Goal: Complete application form

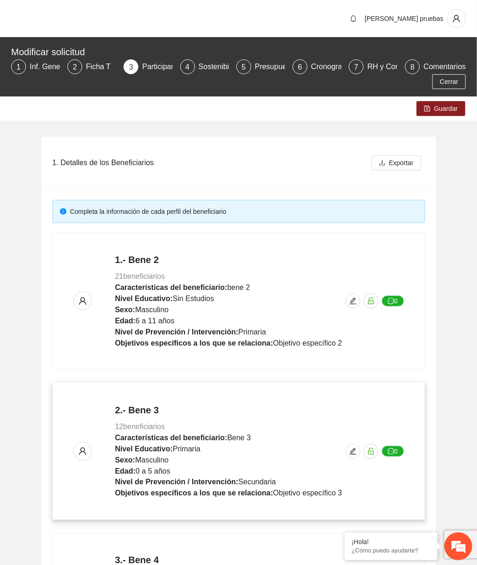
scroll to position [344, 0]
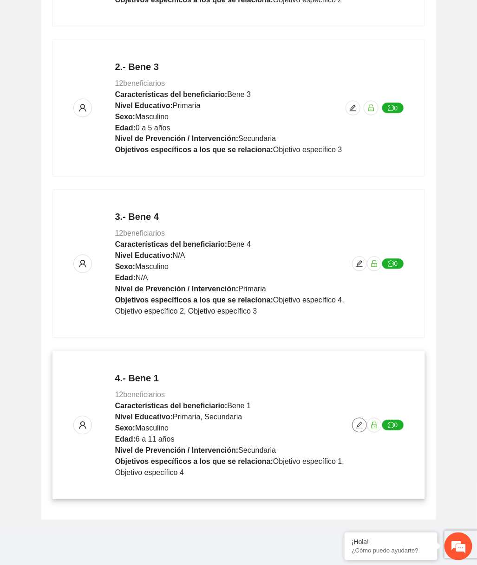
click at [354, 422] on span "edit" at bounding box center [359, 425] width 14 height 7
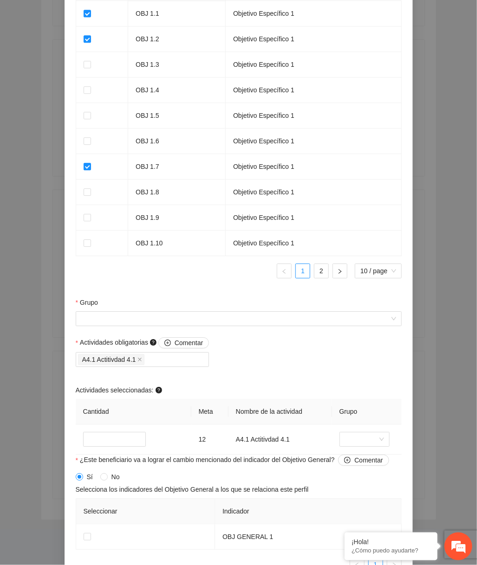
scroll to position [638, 0]
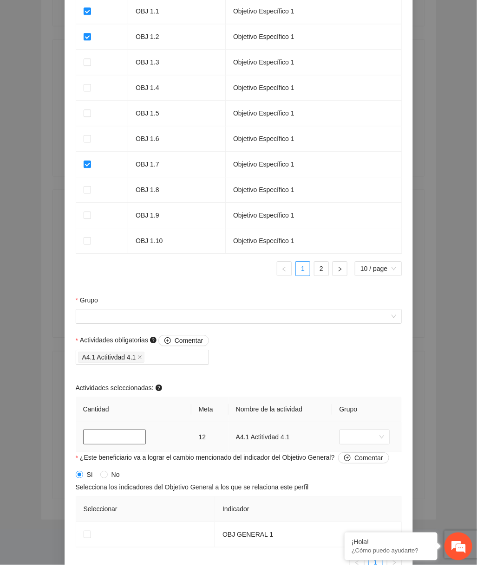
click at [118, 439] on input "**" at bounding box center [114, 437] width 63 height 15
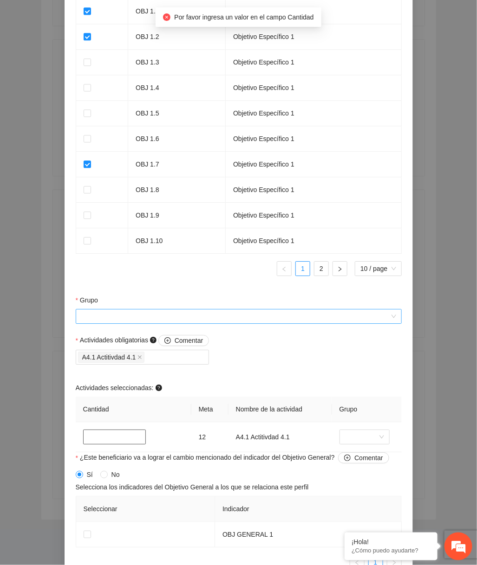
type input "*"
click at [219, 322] on input "Grupo" at bounding box center [235, 317] width 308 height 14
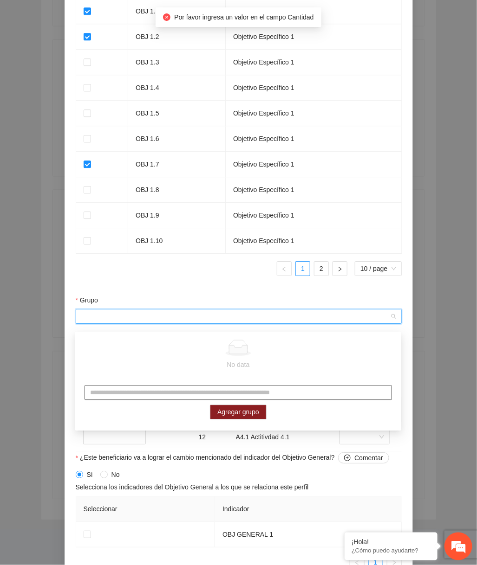
click at [151, 387] on input "text" at bounding box center [237, 393] width 307 height 15
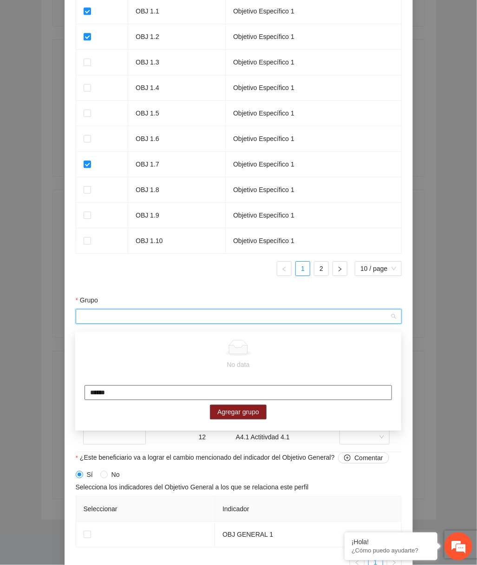
type input "******"
click at [225, 412] on span "Agregar grupo" at bounding box center [238, 413] width 42 height 10
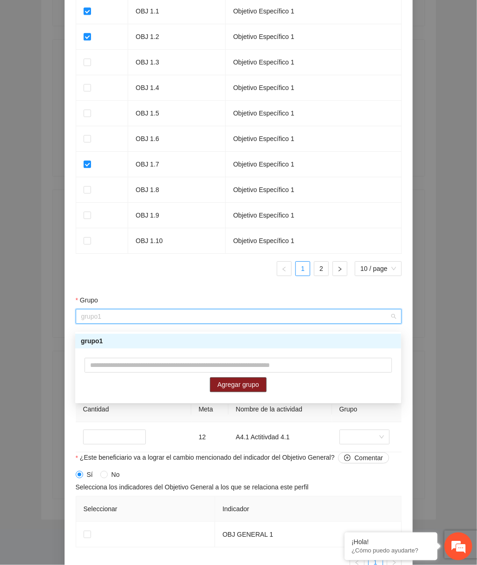
click at [237, 345] on div "grupo1" at bounding box center [238, 342] width 315 height 10
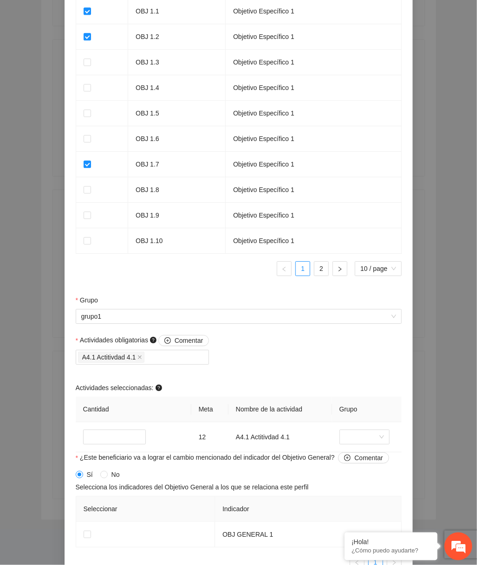
scroll to position [703, 0]
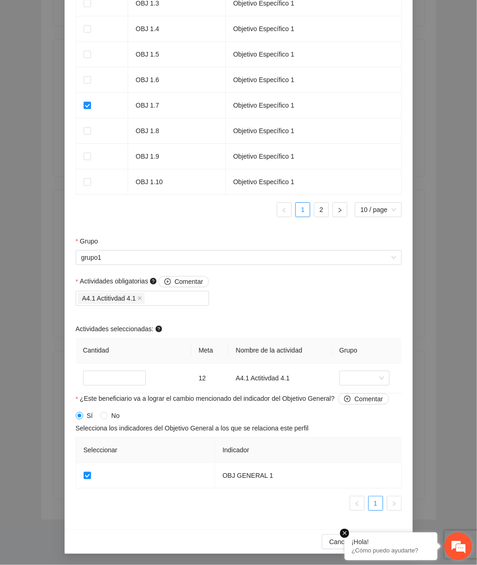
click at [342, 531] on em at bounding box center [344, 533] width 9 height 9
click at [393, 542] on span "Guardar" at bounding box center [386, 542] width 24 height 10
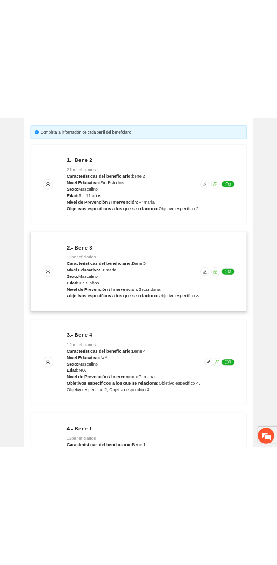
scroll to position [0, 0]
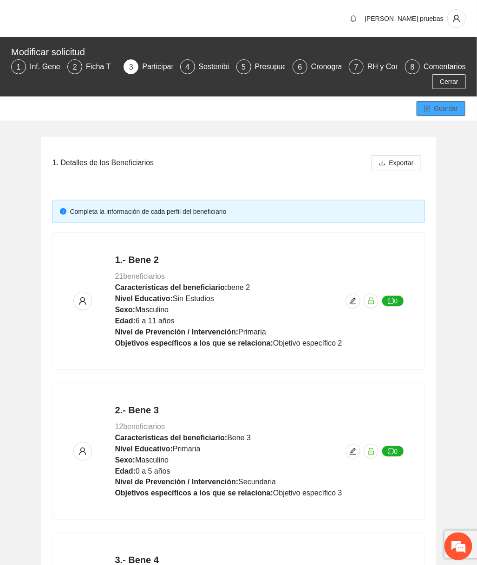
click at [432, 113] on button "Guardar" at bounding box center [440, 108] width 49 height 15
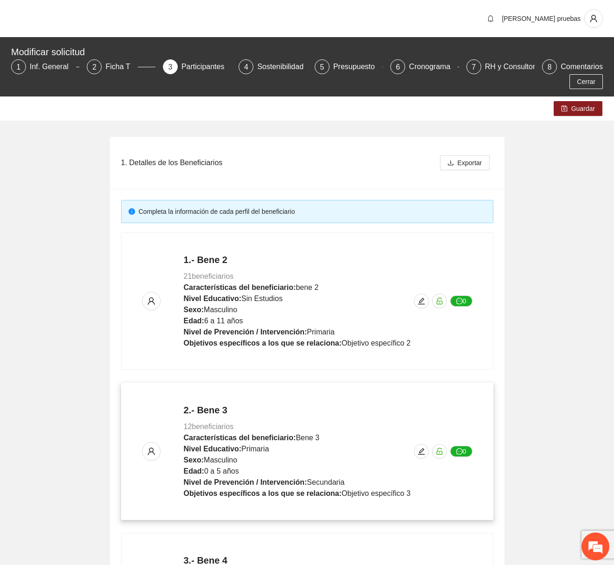
scroll to position [344, 0]
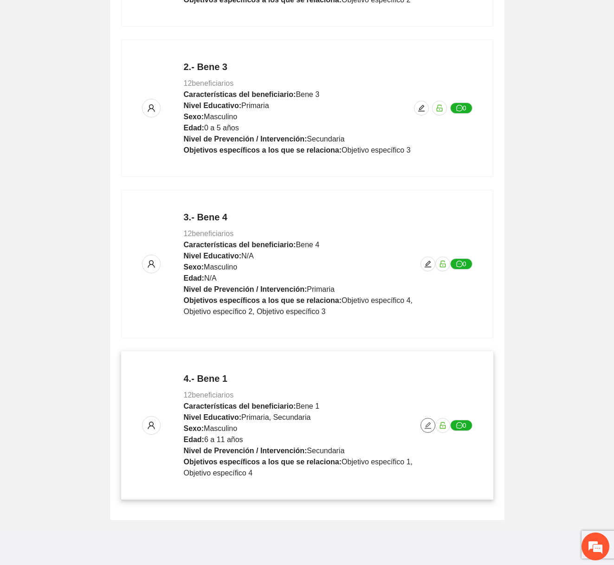
click at [277, 429] on button "button" at bounding box center [428, 425] width 15 height 15
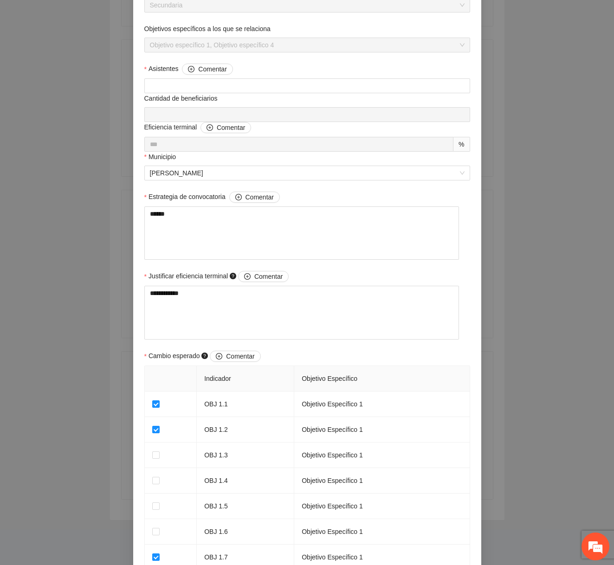
scroll to position [546, 0]
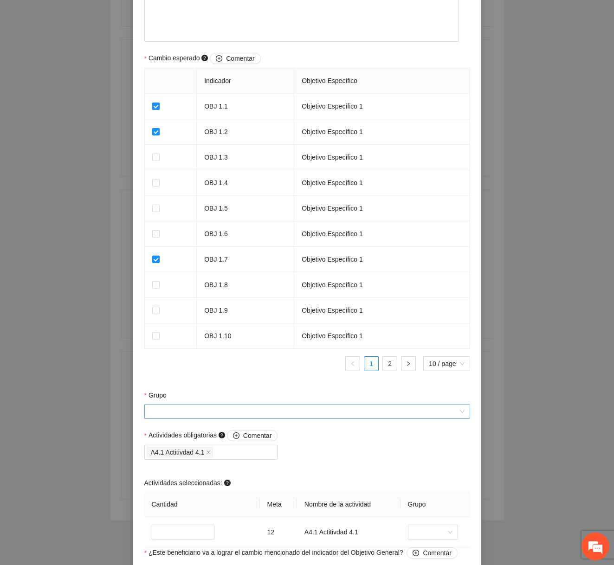
click at [266, 416] on input "Grupo" at bounding box center [304, 412] width 308 height 14
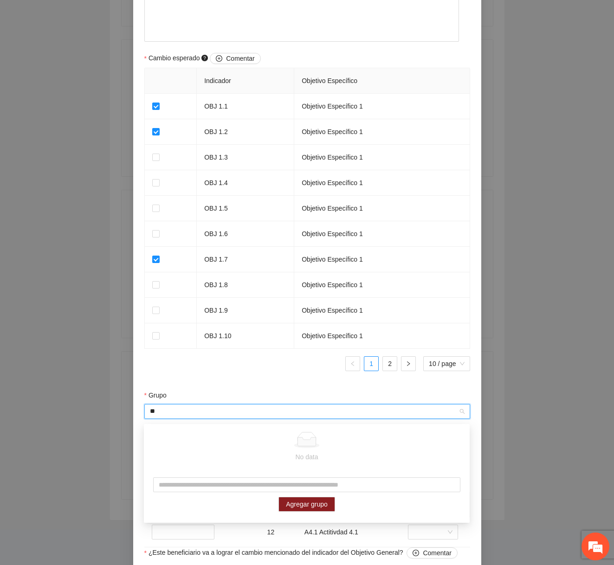
scroll to position [0, 0]
type input "**"
click at [241, 476] on div "Agregar grupo" at bounding box center [307, 494] width 326 height 53
click at [234, 484] on input "text" at bounding box center [306, 485] width 307 height 15
type input "****"
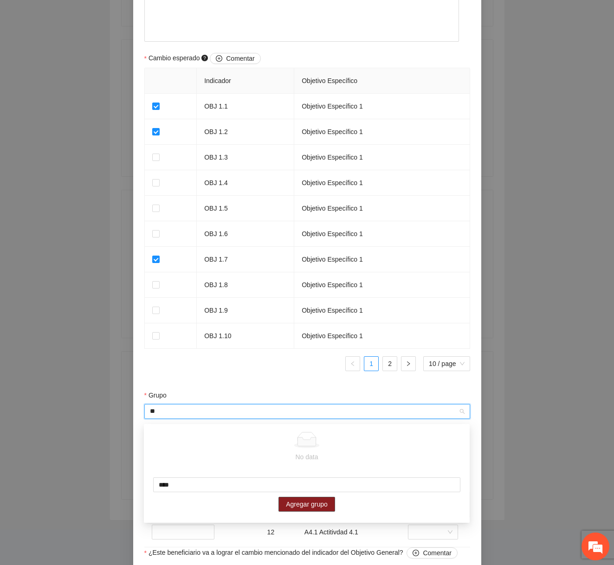
click at [277, 504] on span "Agregar grupo" at bounding box center [307, 505] width 42 height 10
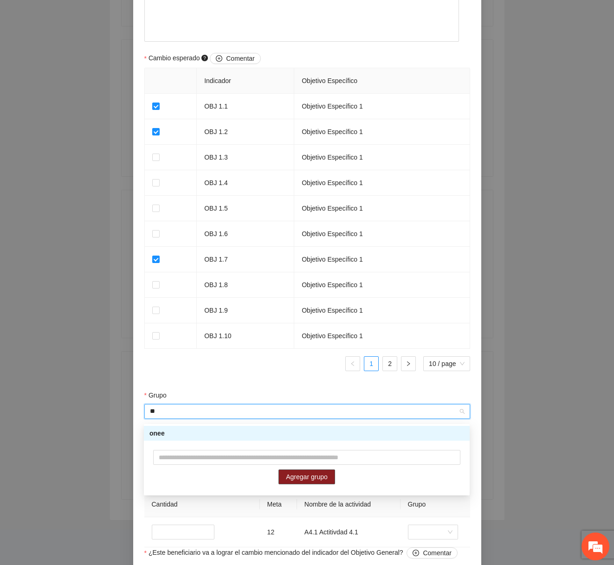
click at [277, 437] on div "onee" at bounding box center [306, 434] width 315 height 10
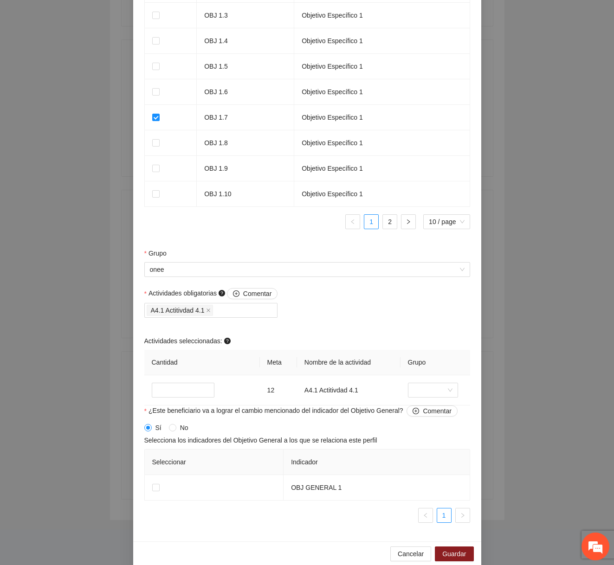
scroll to position [694, 0]
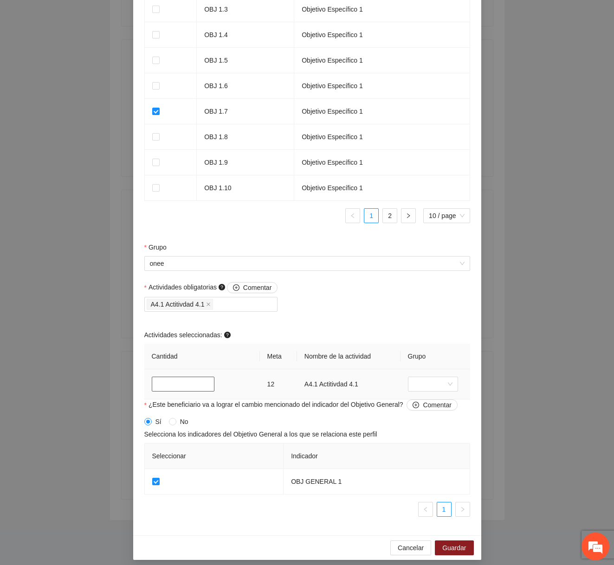
click at [185, 381] on input "**" at bounding box center [183, 384] width 63 height 15
type input "**"
click at [277, 544] on button "Guardar" at bounding box center [454, 548] width 39 height 15
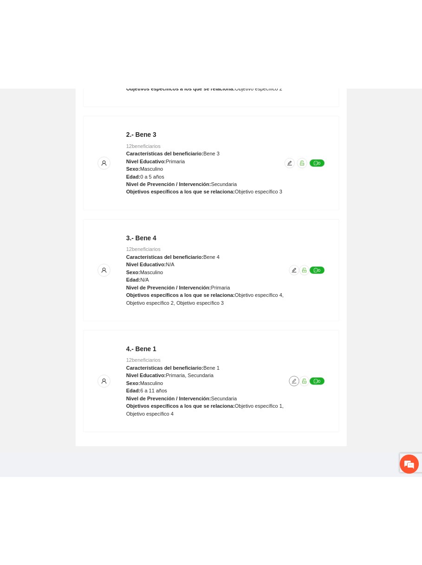
scroll to position [0, 0]
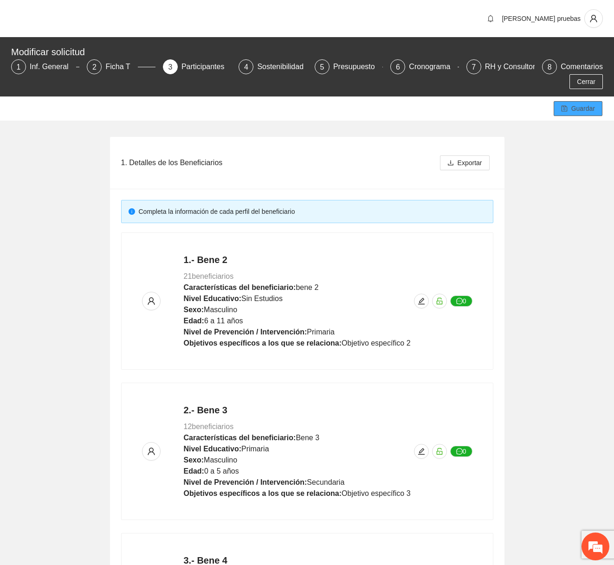
click at [277, 104] on span "Guardar" at bounding box center [583, 109] width 24 height 10
